Goal: Information Seeking & Learning: Learn about a topic

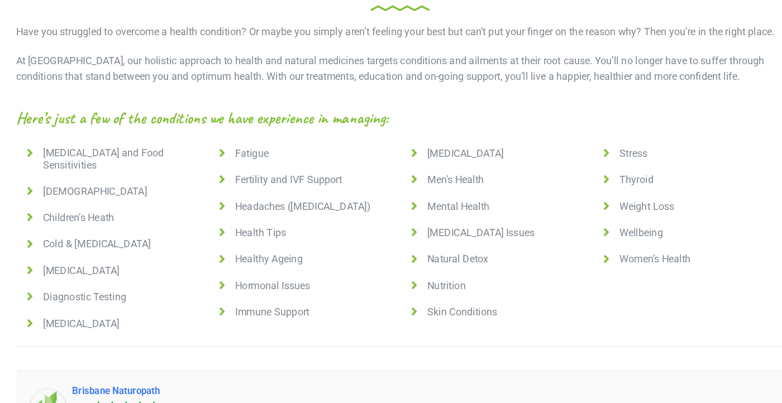
scroll to position [751, 0]
click at [233, 222] on icon at bounding box center [233, 227] width 14 height 11
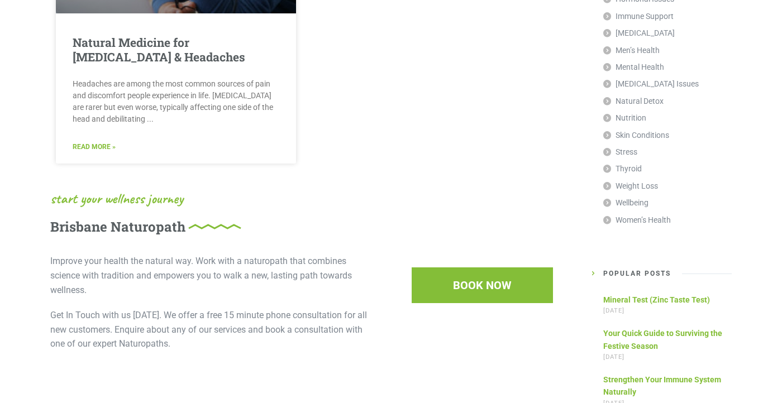
scroll to position [373, 0]
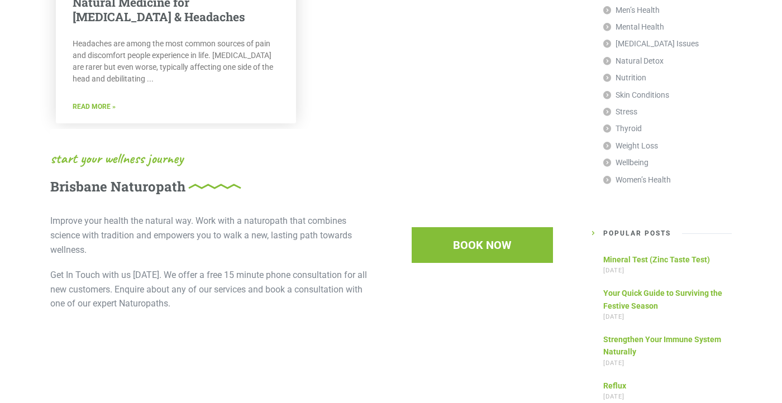
click at [97, 108] on link "Read More »" at bounding box center [94, 107] width 43 height 11
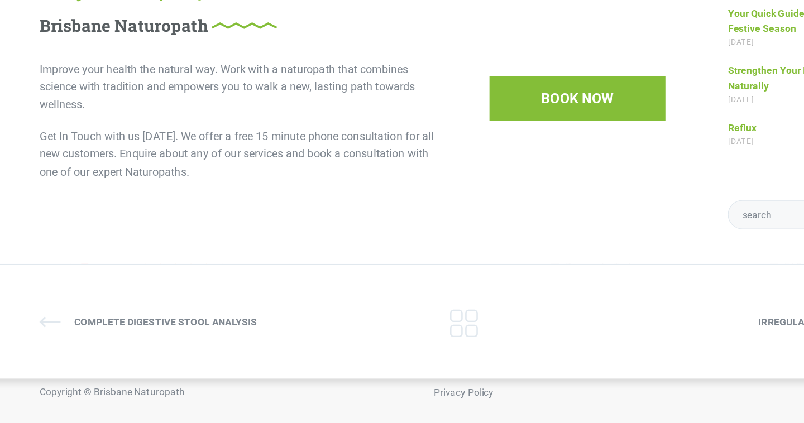
scroll to position [1304, 0]
